Goal: Information Seeking & Learning: Learn about a topic

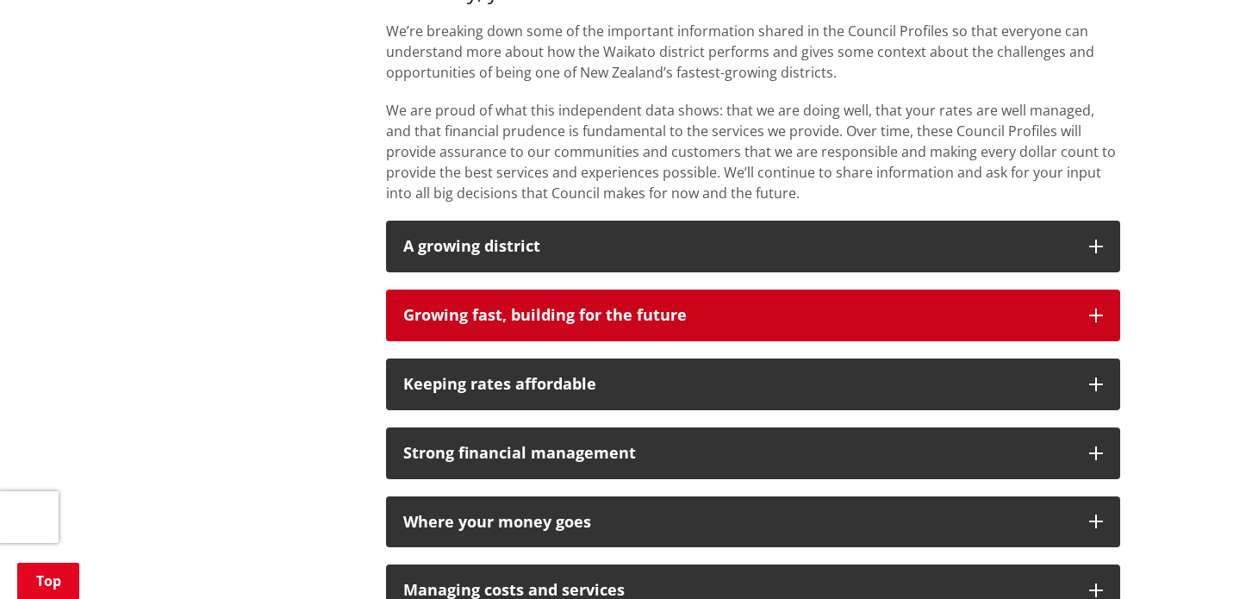
scroll to position [1206, 0]
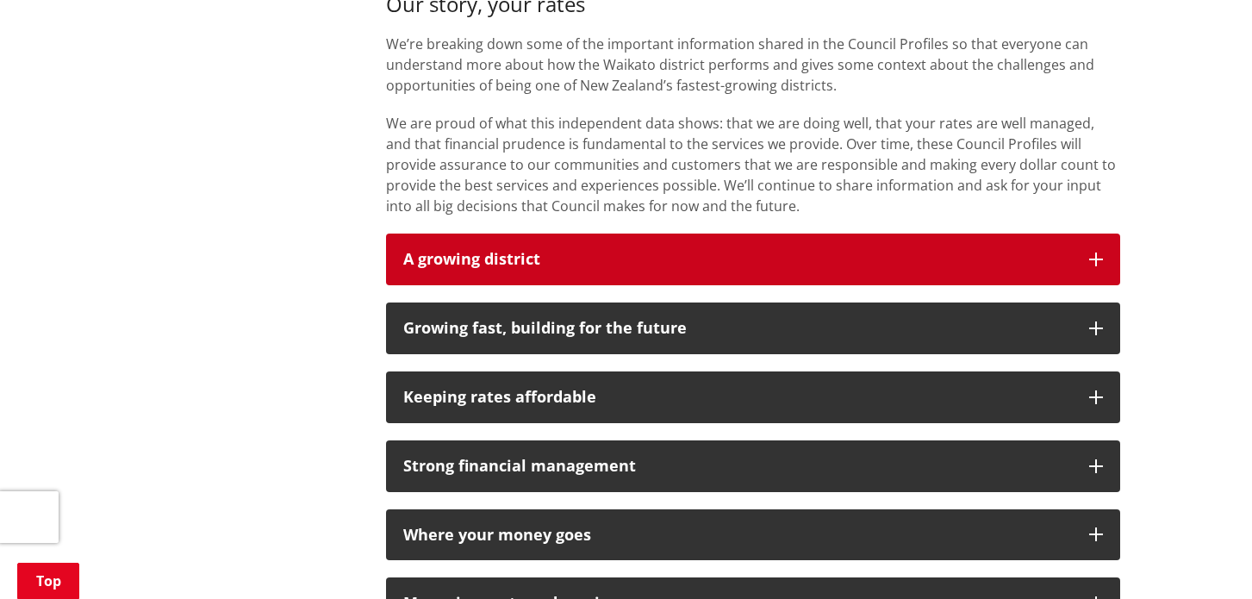
click at [502, 259] on strong "A growing district" at bounding box center [471, 258] width 137 height 21
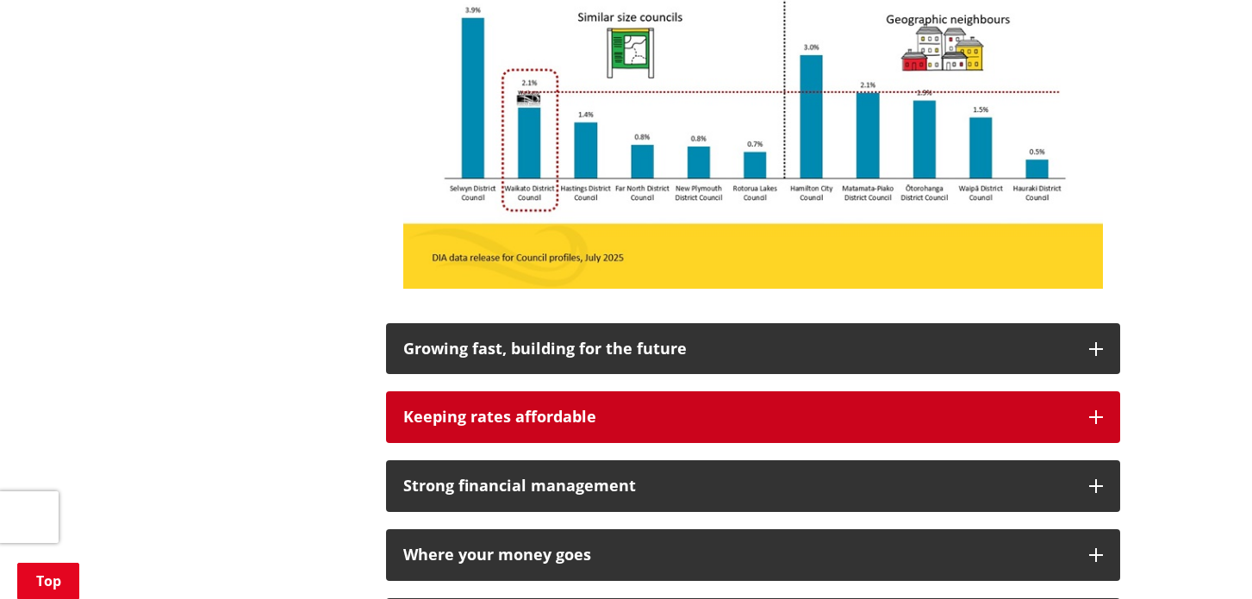
scroll to position [1724, 0]
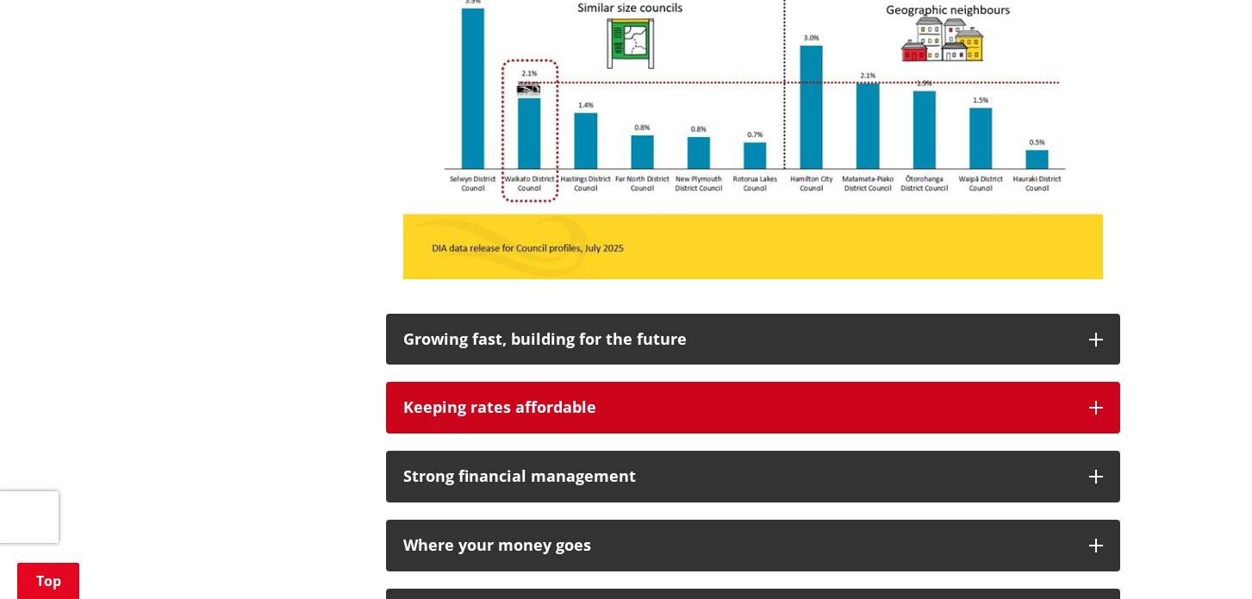
click at [471, 423] on button "Keeping rates affordable" at bounding box center [753, 408] width 734 height 52
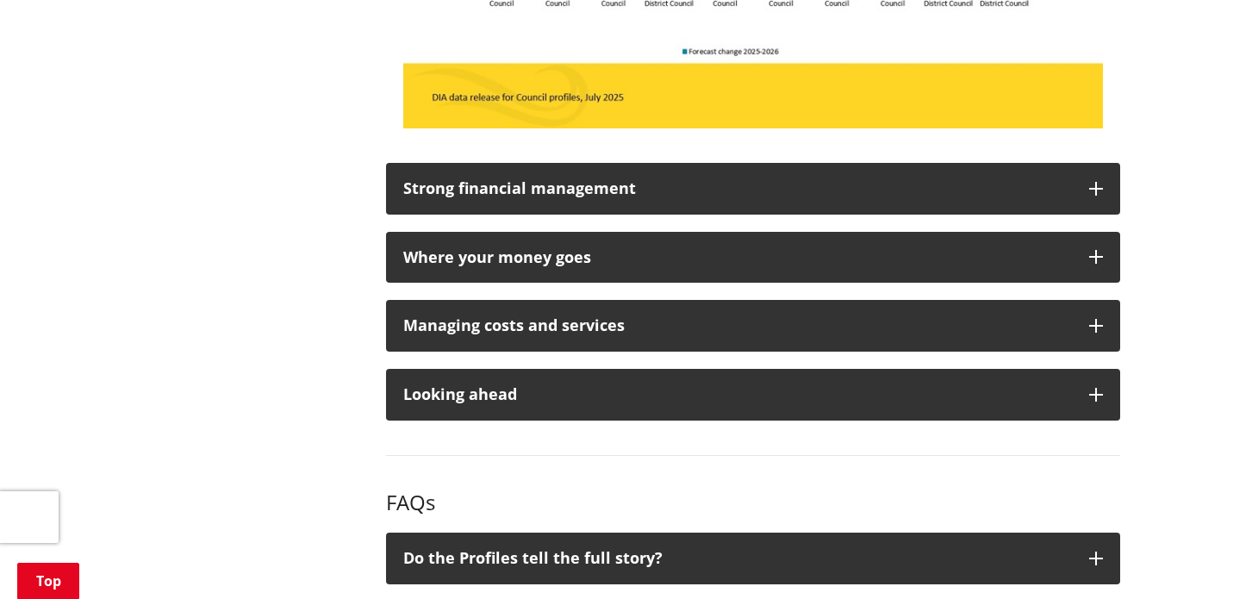
scroll to position [2585, 0]
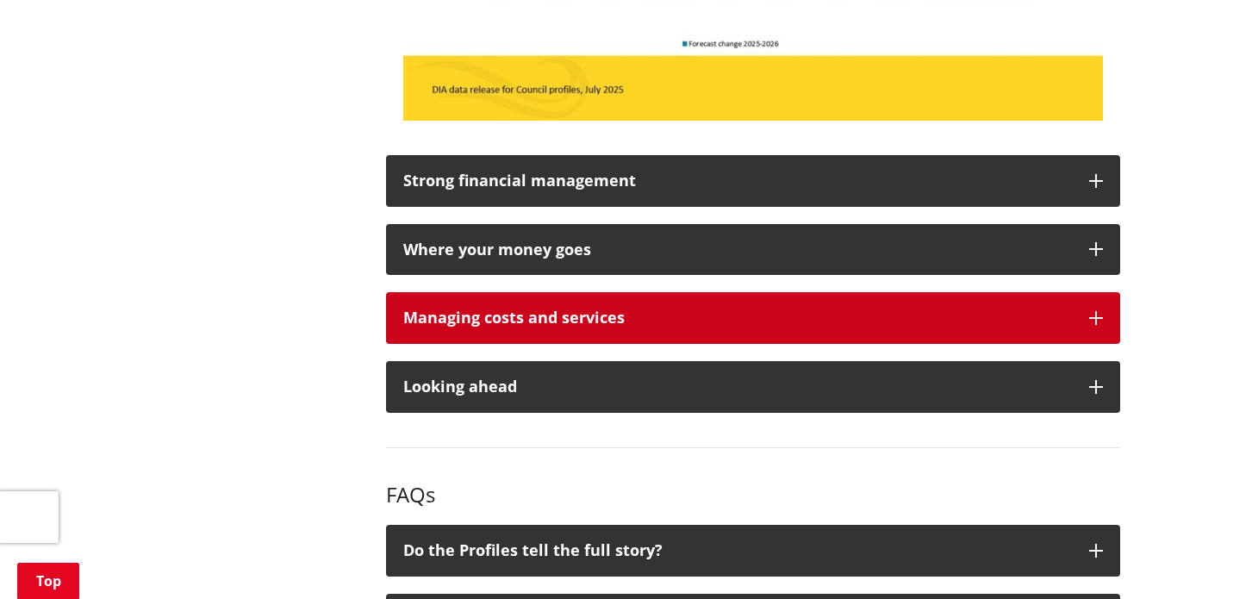
click at [525, 318] on div "Managing costs and services" at bounding box center [737, 317] width 669 height 17
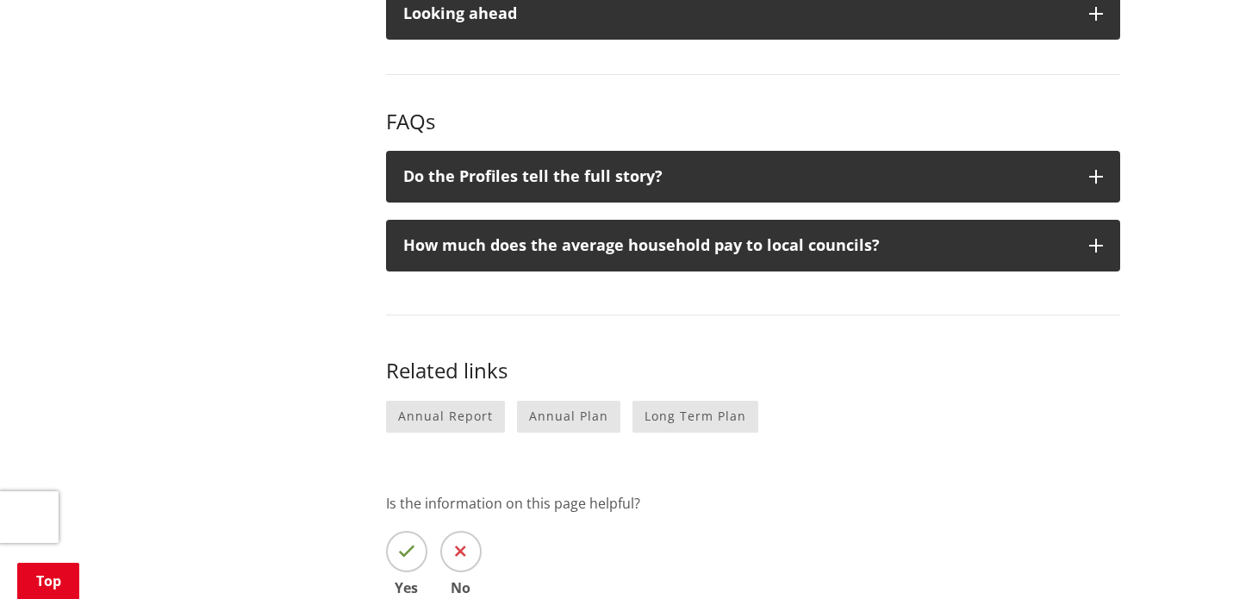
scroll to position [3533, 0]
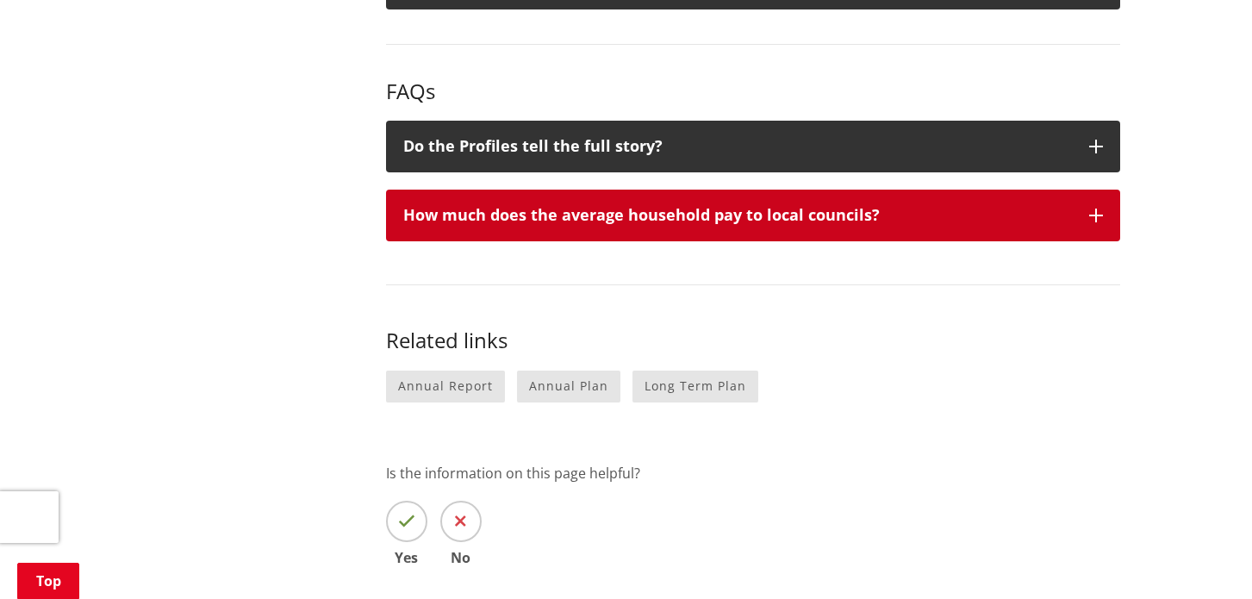
click at [435, 215] on div "How much does the average household pay to local councils?" at bounding box center [737, 215] width 669 height 17
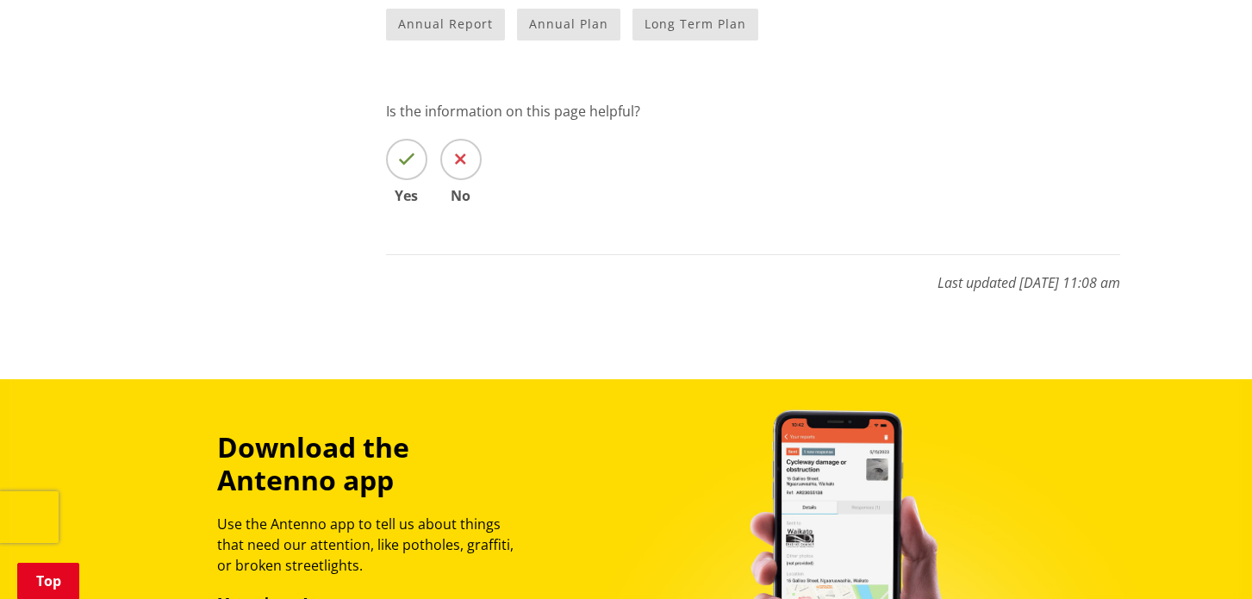
scroll to position [4136, 0]
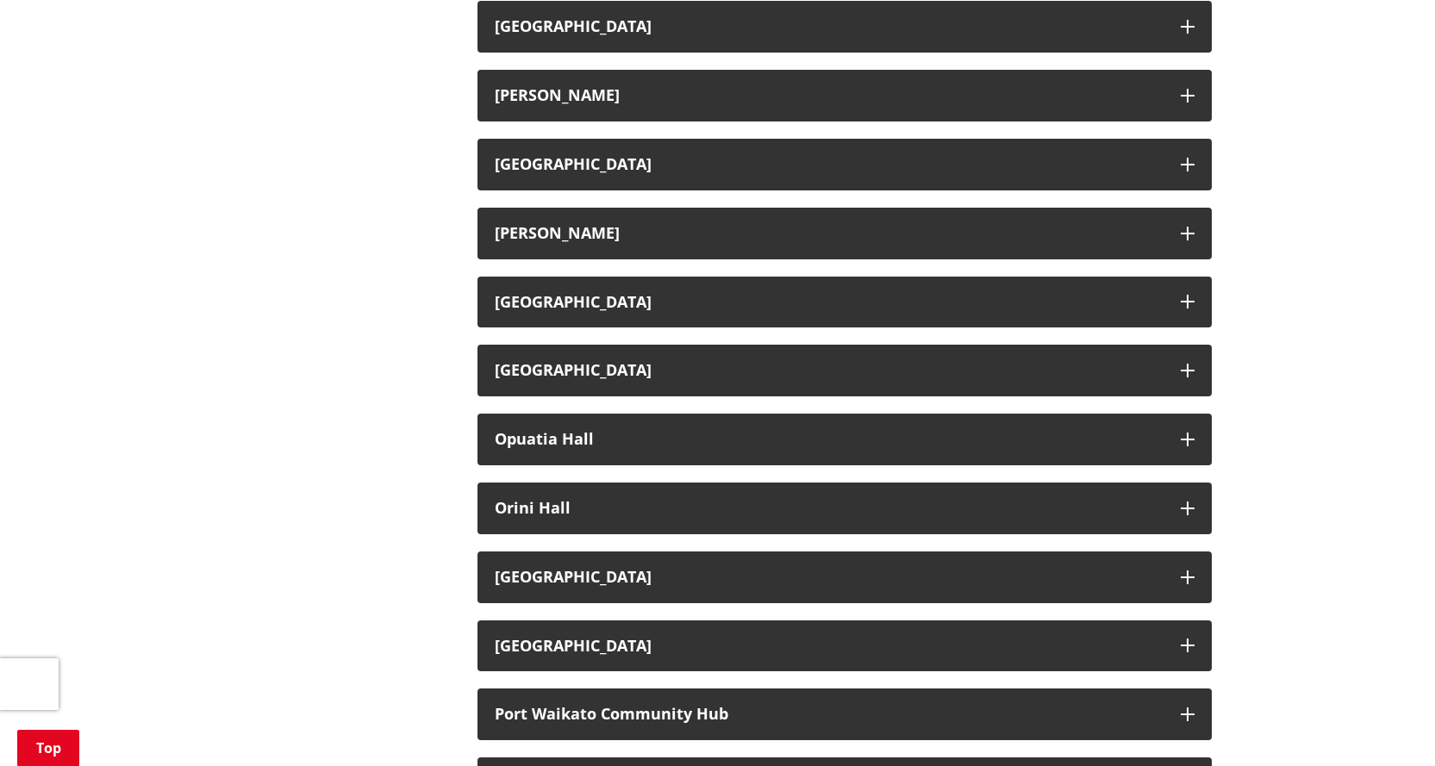
scroll to position [1810, 0]
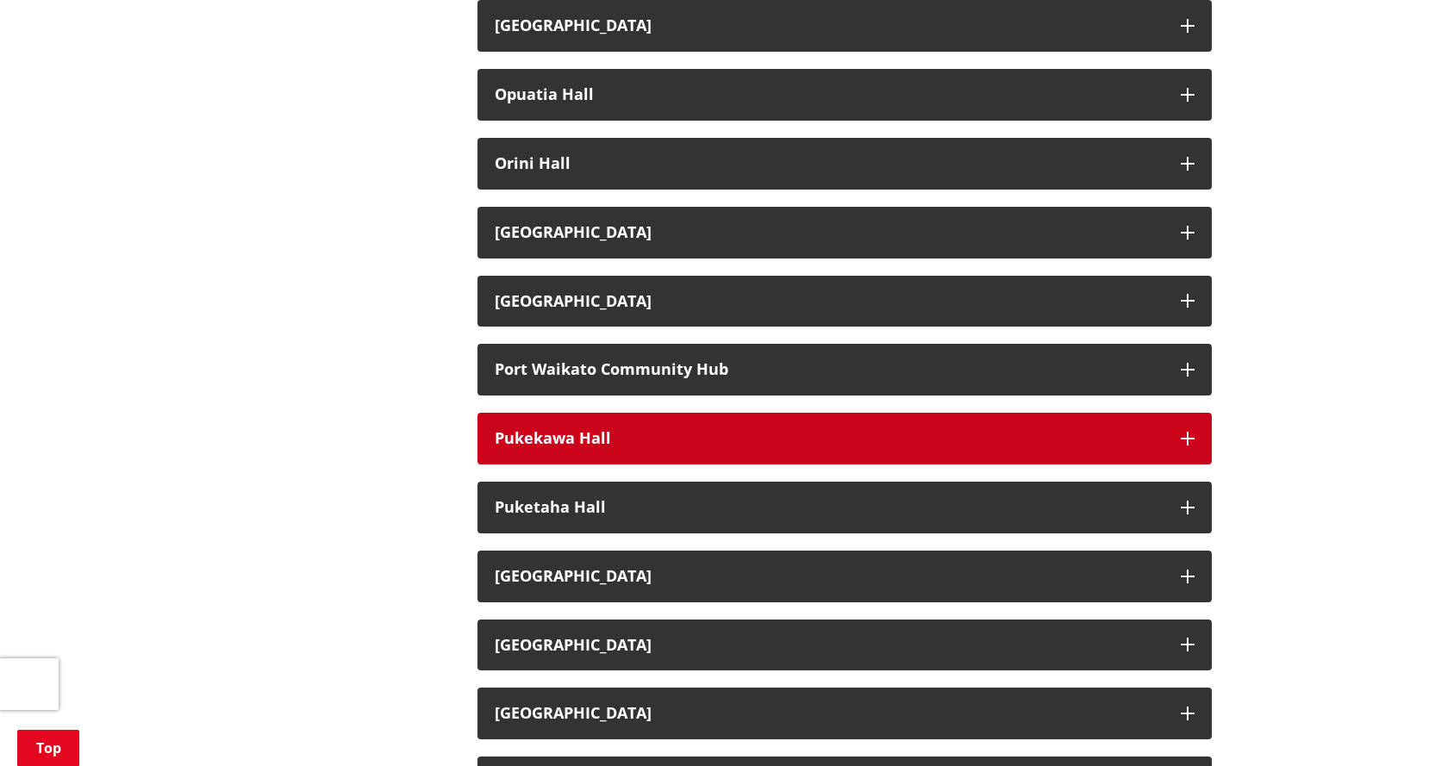
click at [522, 430] on h3 "Pukekawa Hall" at bounding box center [829, 438] width 669 height 17
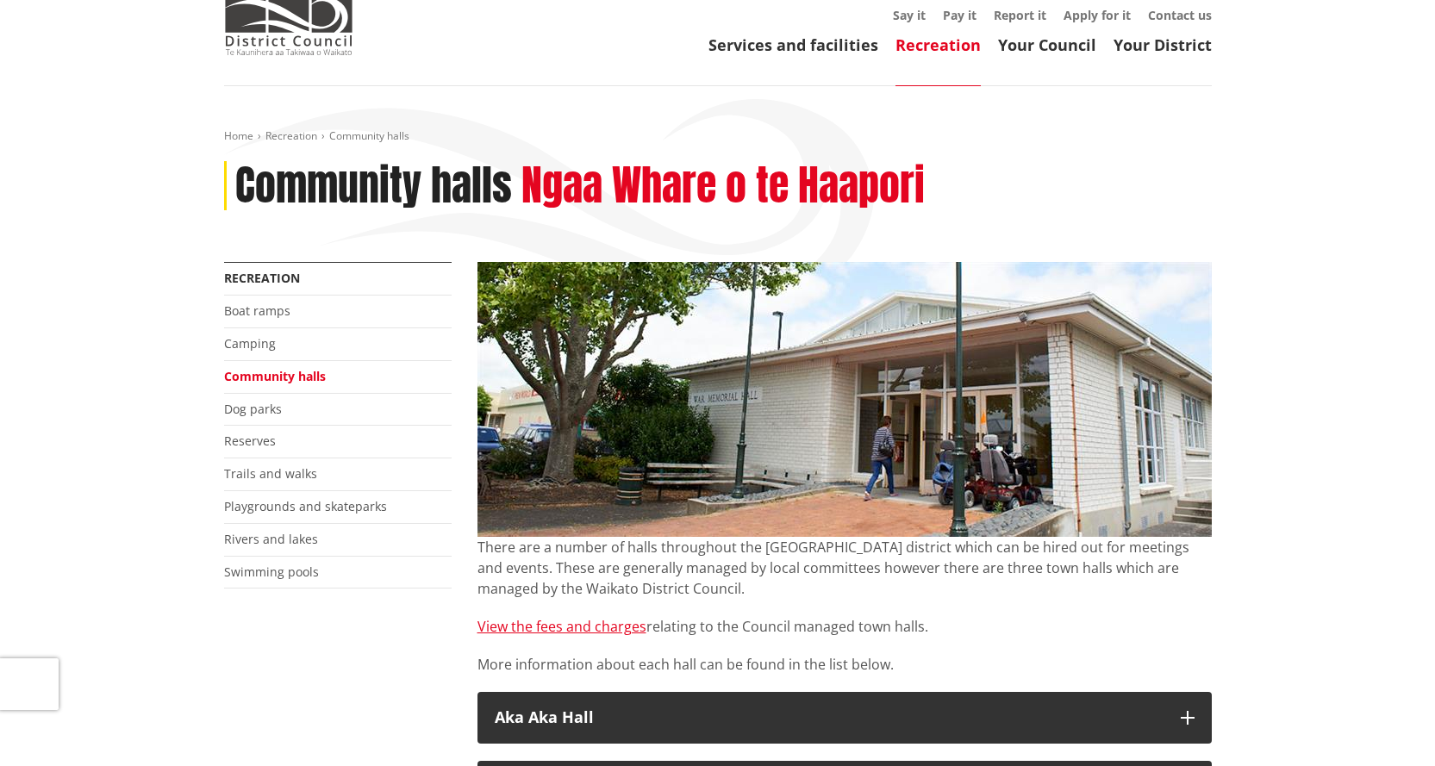
scroll to position [172, 0]
